Goal: Task Accomplishment & Management: Complete application form

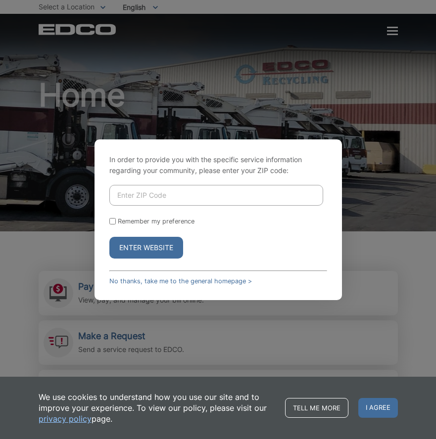
click at [147, 190] on input "Enter ZIP Code" at bounding box center [216, 195] width 214 height 21
type input "92028"
click at [157, 221] on label "Remember my preference" at bounding box center [156, 221] width 77 height 7
click at [116, 221] on input "Remember my preference" at bounding box center [112, 221] width 6 height 6
checkbox input "true"
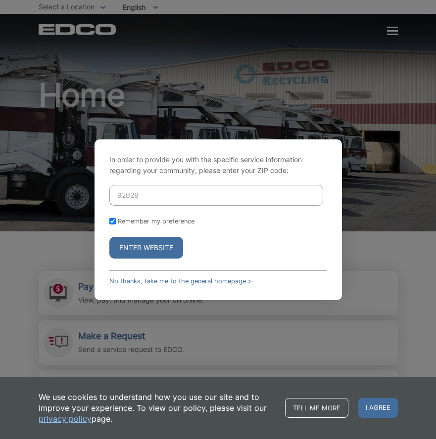
click at [158, 241] on button "Enter Website" at bounding box center [146, 248] width 74 height 22
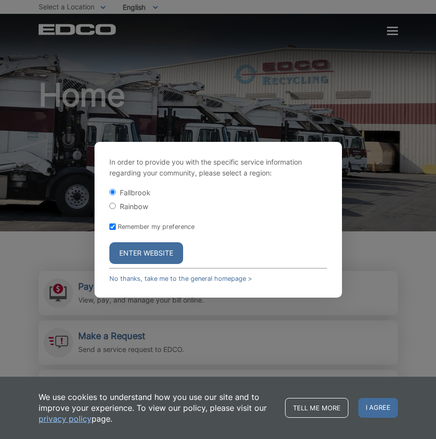
click at [175, 254] on button "Enter Website" at bounding box center [146, 253] width 74 height 22
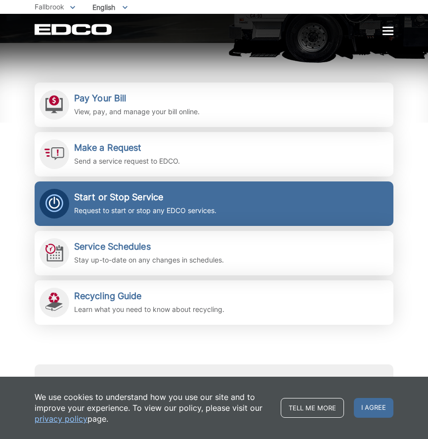
scroll to position [191, 0]
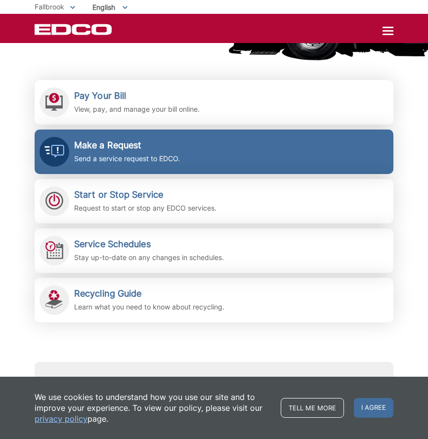
click at [210, 165] on link "Make a Request Send a service request to EDCO." at bounding box center [214, 152] width 359 height 45
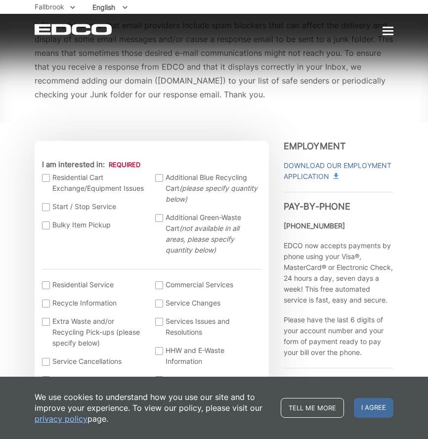
scroll to position [221, 0]
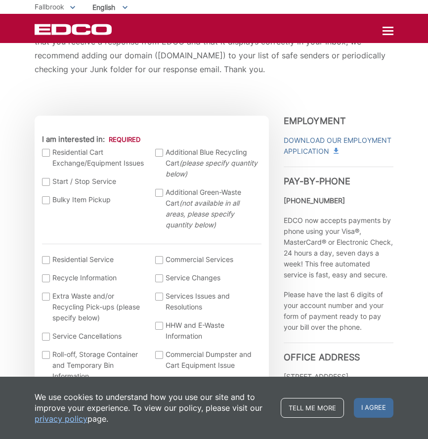
click at [196, 199] on span "Additional Green-Waste Cart (not available in all areas, please specify quantit…" at bounding box center [213, 209] width 94 height 44
click at [0, 0] on input "Additional Green-Waste Cart (not available in all areas, please specify quantit…" at bounding box center [0, 0] width 0 height 0
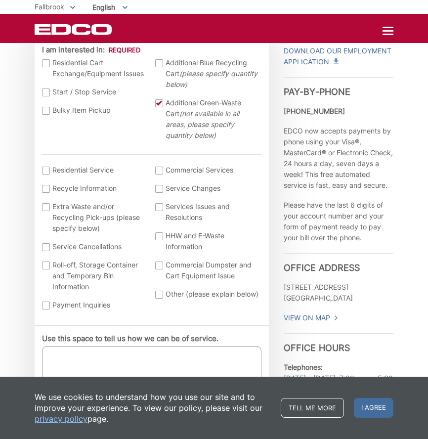
scroll to position [314, 0]
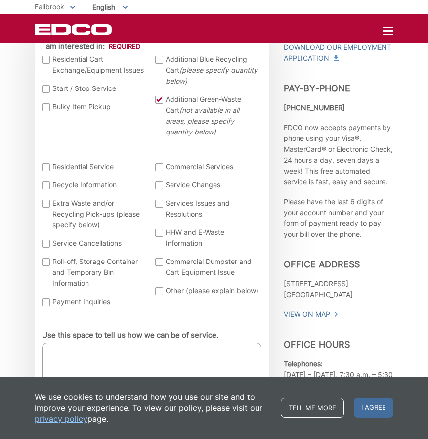
click at [97, 162] on label "Residential Service" at bounding box center [94, 166] width 104 height 11
click at [0, 0] on input "I am interested in: (continued) *" at bounding box center [0, 0] width 0 height 0
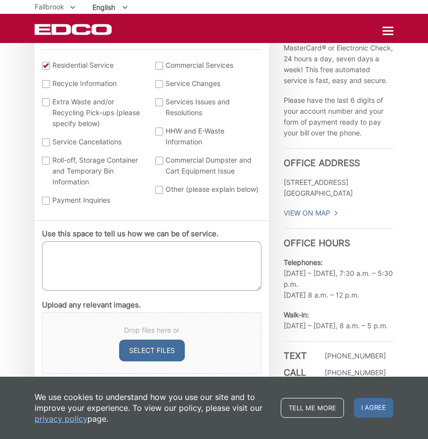
scroll to position [424, 0]
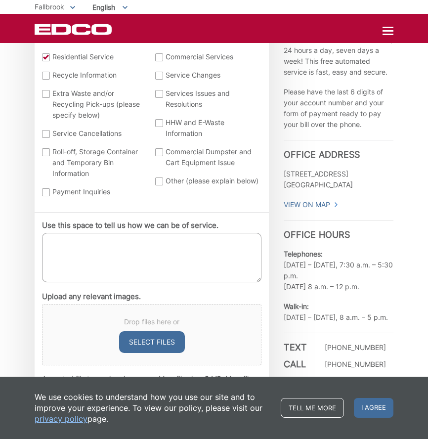
click at [135, 255] on textarea "Use this space to tell us how we can be of service." at bounding box center [152, 257] width 220 height 49
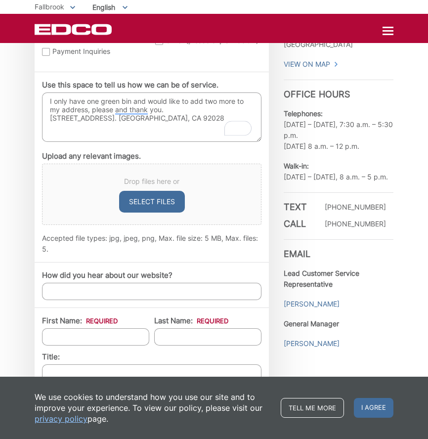
scroll to position [600, 0]
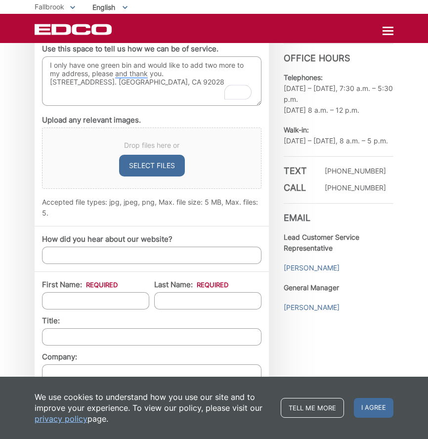
type textarea "I only have one green bin and would like to add two more to my address, please …"
click at [153, 257] on input "How did you hear about our website?" at bounding box center [152, 255] width 220 height 17
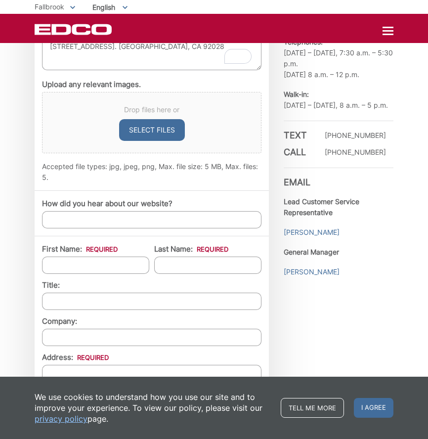
scroll to position [687, 0]
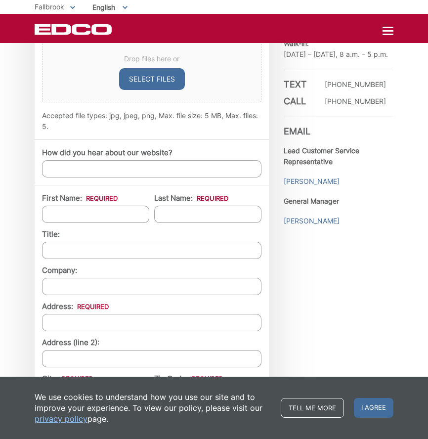
click at [119, 214] on input "First Name: *" at bounding box center [95, 214] width 107 height 17
type input "[PERSON_NAME]"
type input "[STREET_ADDRESS]"
type input "FALLBROOK"
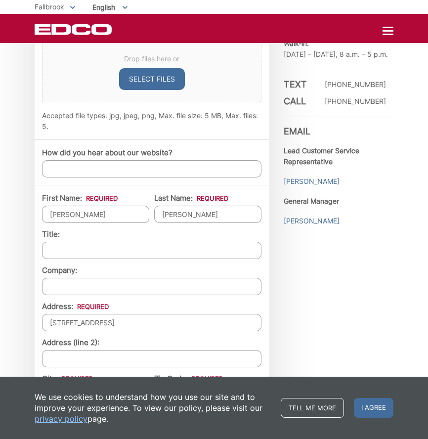
type input "92028"
type input "4422548424"
type input "[PERSON_NAME][EMAIL_ADDRESS][DOMAIN_NAME]"
type input "[PHONE_NUMBER]"
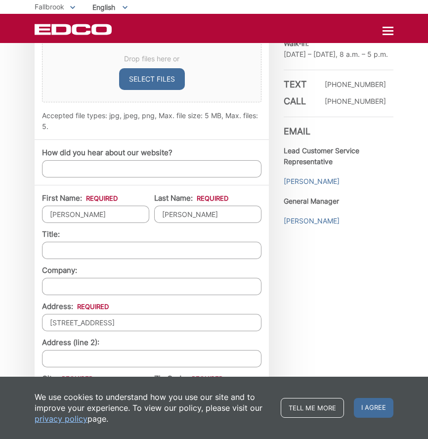
click at [161, 291] on input "Company:" at bounding box center [152, 286] width 220 height 17
click at [127, 216] on input "[PERSON_NAME]" at bounding box center [95, 214] width 107 height 17
type input "[PERSON_NAME]"
click at [202, 218] on input "[PERSON_NAME]" at bounding box center [207, 214] width 107 height 17
type input "[PERSON_NAME]"
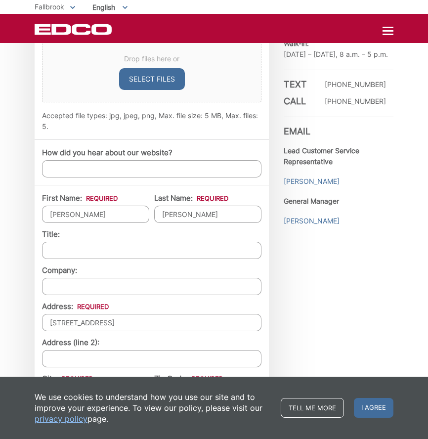
click at [140, 326] on input "[STREET_ADDRESS]" at bounding box center [152, 322] width 220 height 17
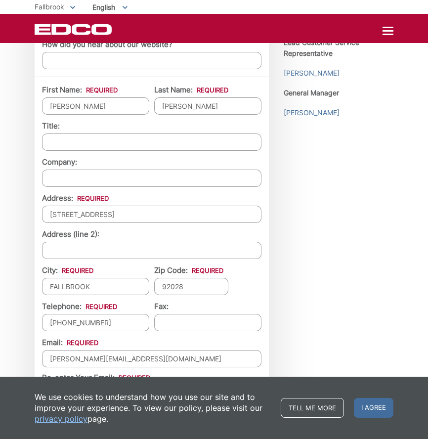
scroll to position [798, 0]
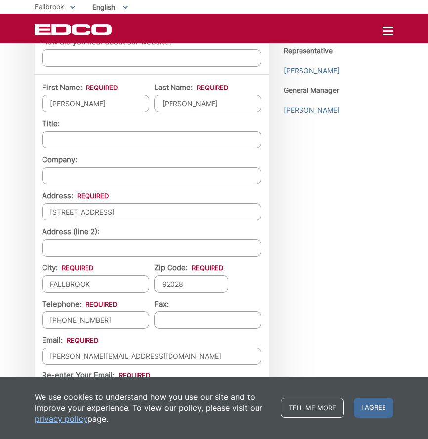
type input "[STREET_ADDRESS]"
click at [104, 286] on input "FALLBROOK" at bounding box center [95, 284] width 107 height 17
type input "FALLBROOK"
click at [193, 284] on input "92028" at bounding box center [191, 284] width 74 height 17
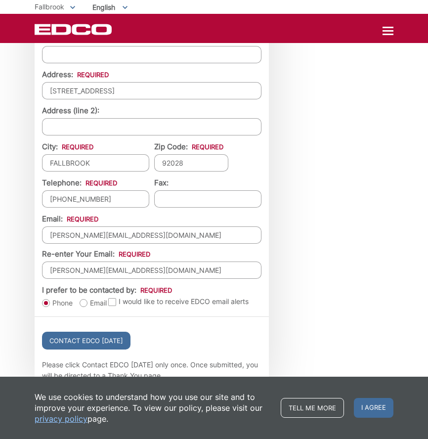
scroll to position [919, 0]
type input "92028"
drag, startPoint x: 175, startPoint y: 239, endPoint x: 49, endPoint y: 227, distance: 126.8
click at [49, 227] on input "[PERSON_NAME][EMAIL_ADDRESS][DOMAIN_NAME]" at bounding box center [152, 235] width 220 height 17
type input "[EMAIL_ADDRESS][DOMAIN_NAME]"
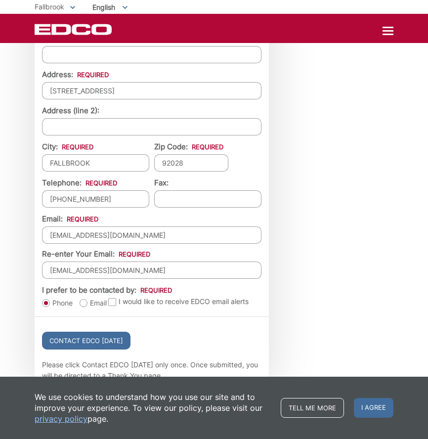
type input "[EMAIL_ADDRESS][DOMAIN_NAME]"
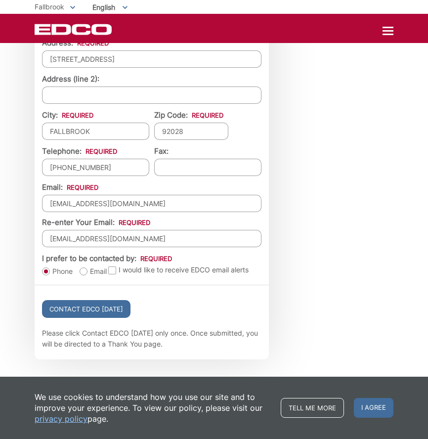
scroll to position [956, 0]
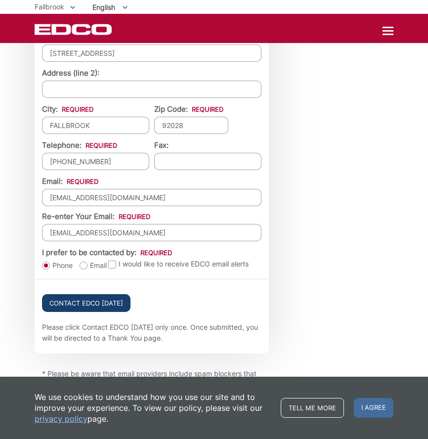
click at [63, 305] on input "Contact EDCO [DATE]" at bounding box center [86, 303] width 89 height 18
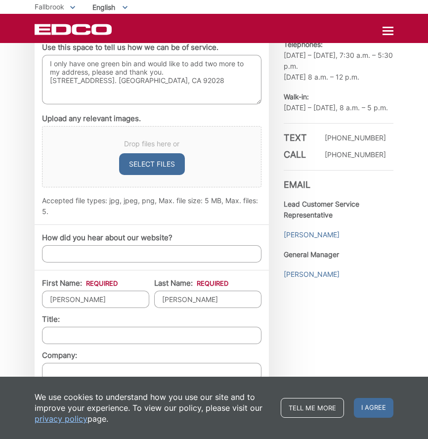
scroll to position [668, 0]
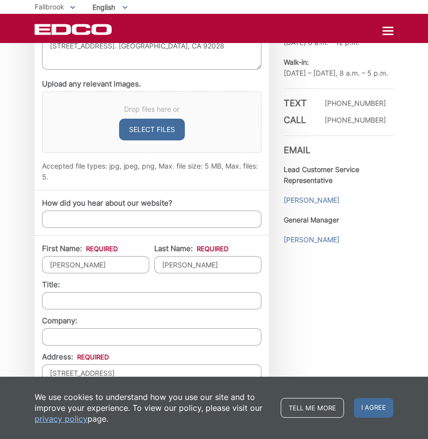
click at [71, 222] on input "How did you hear about our website?" at bounding box center [152, 219] width 220 height 17
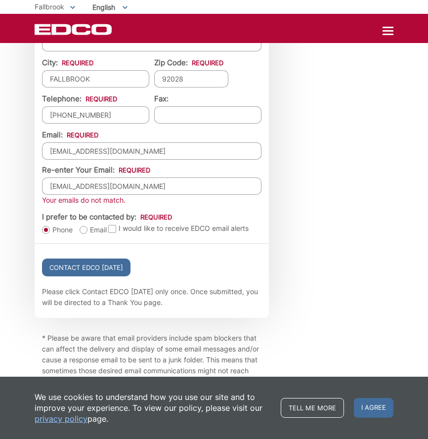
scroll to position [1035, 0]
type input "via the website"
click at [123, 187] on input "espys02@yahoo.com" at bounding box center [152, 185] width 220 height 17
click at [82, 231] on label "Email" at bounding box center [93, 230] width 27 height 10
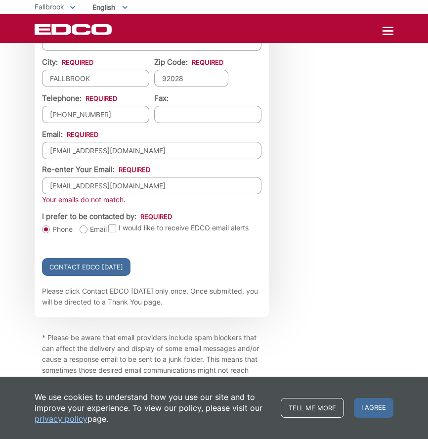
radio input "true"
click at [94, 269] on input "Contact EDCO Today" at bounding box center [86, 267] width 89 height 18
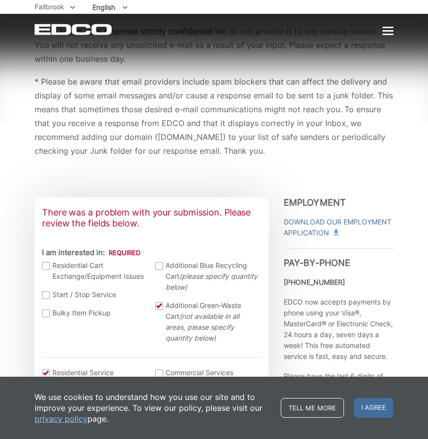
scroll to position [171, 0]
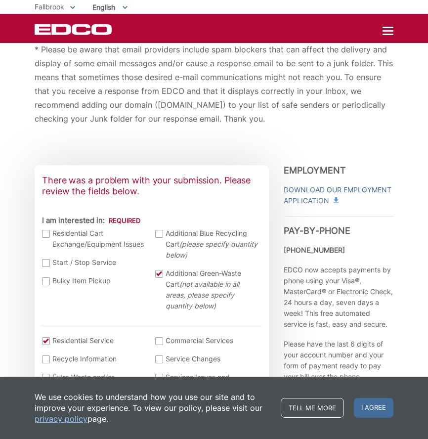
click at [161, 274] on div at bounding box center [159, 274] width 8 height 8
click at [0, 0] on input "Additional Green-Waste Cart (not available in all areas, please specify quantit…" at bounding box center [0, 0] width 0 height 0
click at [161, 274] on div at bounding box center [159, 274] width 8 height 8
click at [0, 0] on input "Additional Green-Waste Cart (not available in all areas, please specify quantit…" at bounding box center [0, 0] width 0 height 0
click at [381, 409] on span "I agree" at bounding box center [374, 408] width 40 height 20
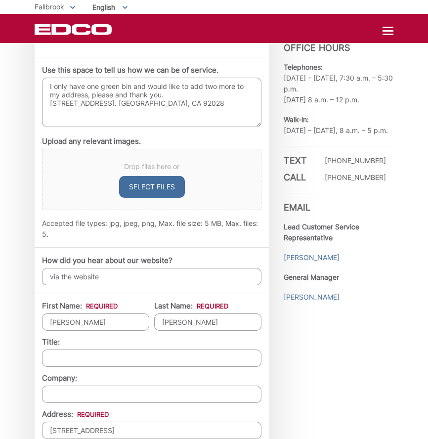
scroll to position [649, 0]
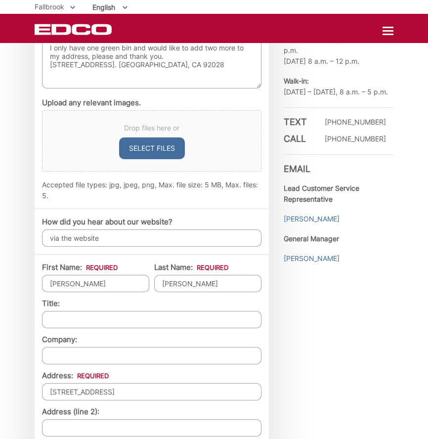
click at [98, 288] on input "[PERSON_NAME]" at bounding box center [95, 283] width 107 height 17
type input "[PERSON_NAME]"
click at [192, 284] on input "[PERSON_NAME]" at bounding box center [207, 283] width 107 height 17
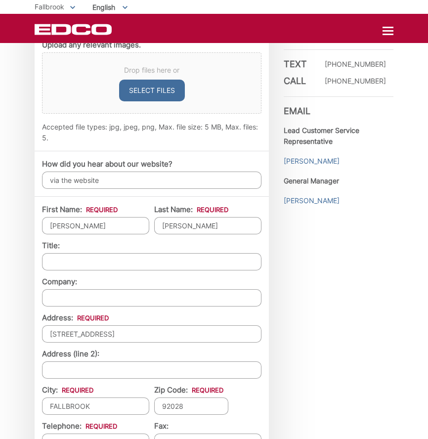
scroll to position [708, 0]
type input "[PERSON_NAME]"
click at [132, 327] on input "[STREET_ADDRESS]" at bounding box center [152, 333] width 220 height 17
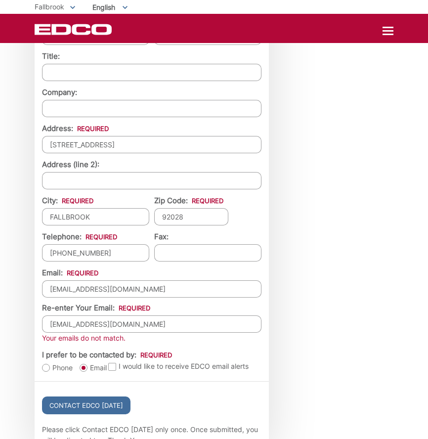
scroll to position [924, 0]
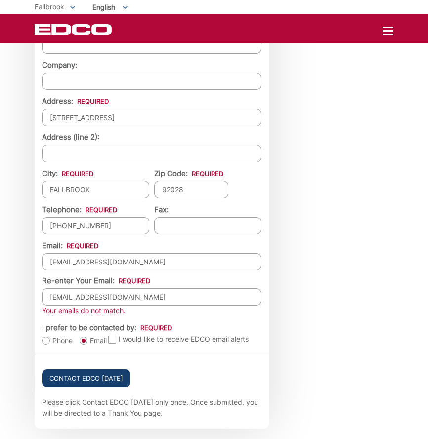
type input "[STREET_ADDRESS]"
click at [112, 379] on input "Contact EDCO Today" at bounding box center [86, 379] width 89 height 18
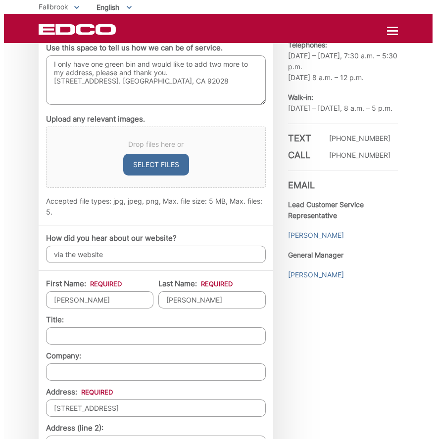
scroll to position [631, 0]
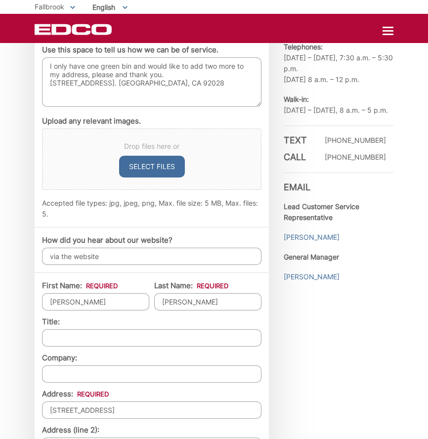
click at [381, 33] on h3 "Office Hours" at bounding box center [339, 23] width 110 height 20
click at [385, 33] on div at bounding box center [388, 31] width 11 height 8
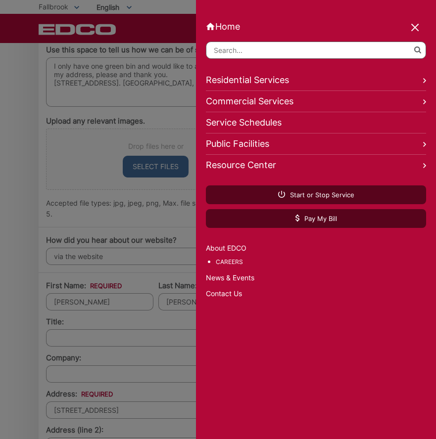
click at [385, 82] on link "Residential Services" at bounding box center [316, 80] width 220 height 21
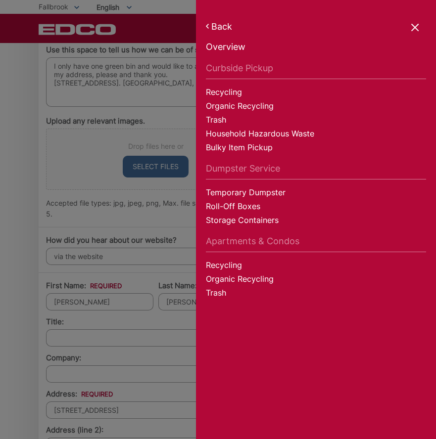
click at [272, 148] on link "Bulky Item Pickup" at bounding box center [316, 149] width 220 height 14
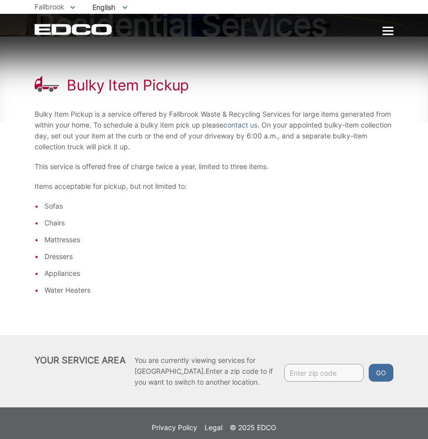
scroll to position [96, 0]
